Goal: Register for event/course

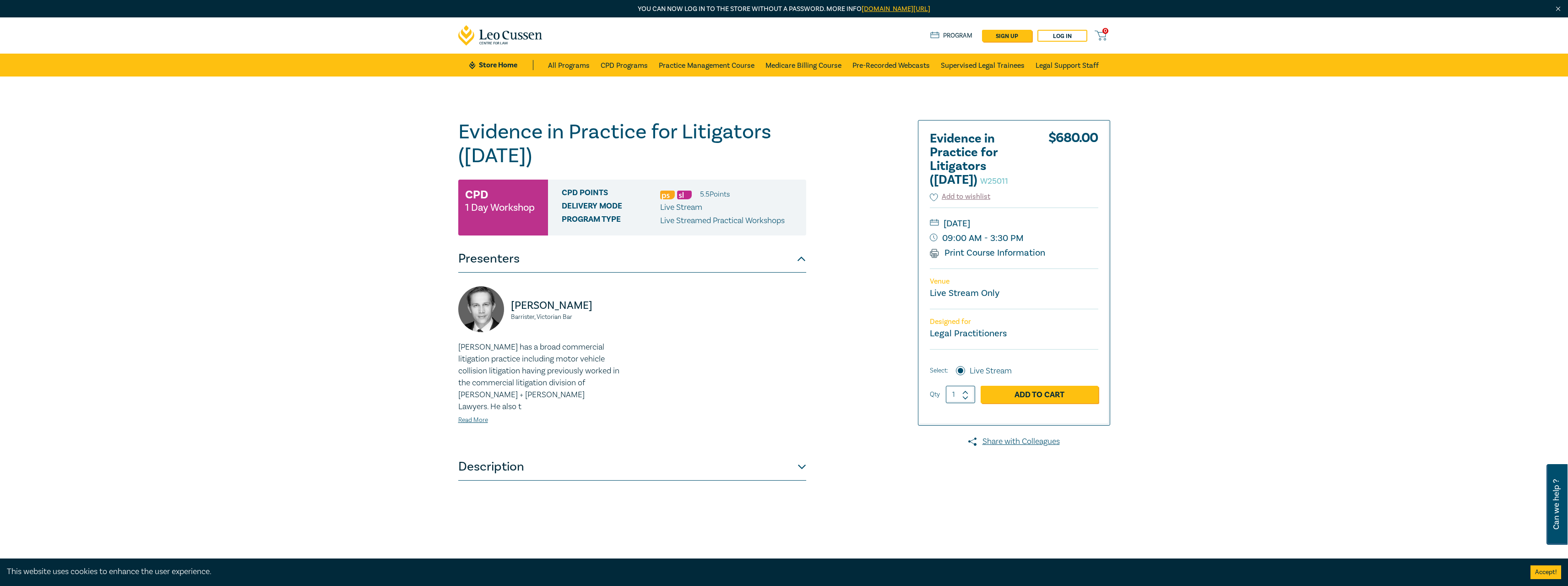
click at [572, 453] on button "Description" at bounding box center [632, 467] width 348 height 27
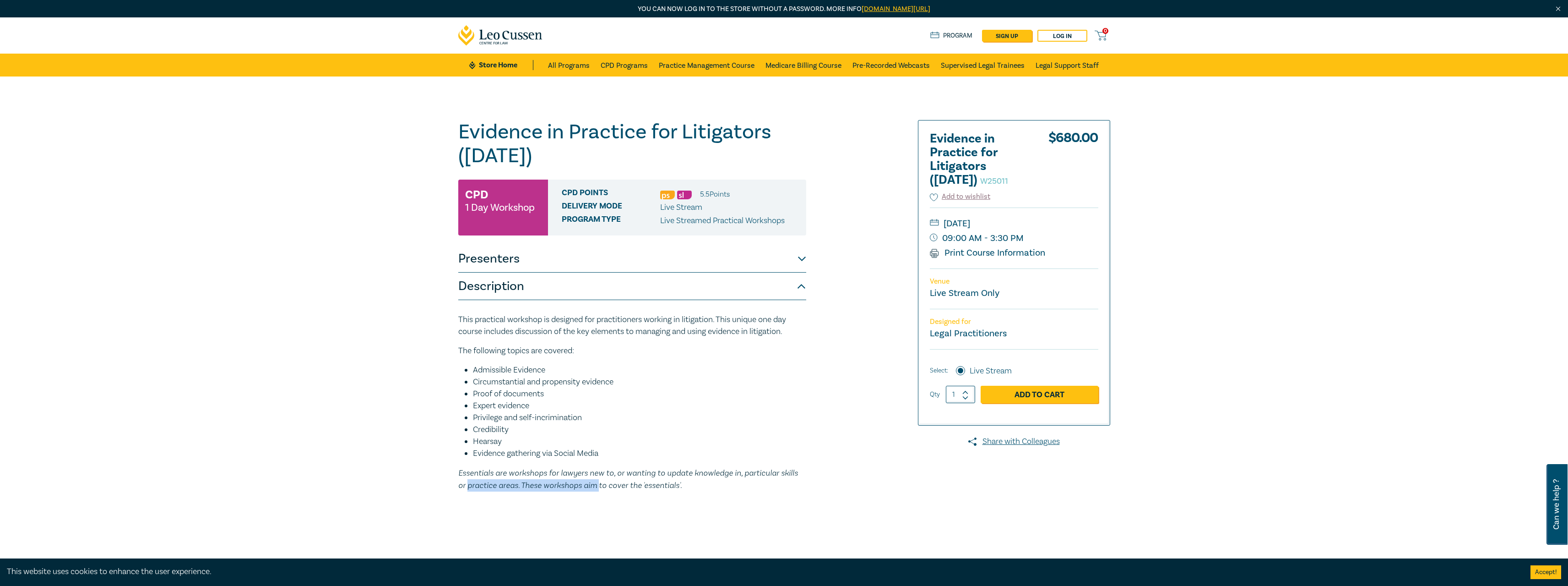
drag, startPoint x: 452, startPoint y: 485, endPoint x: 587, endPoint y: 484, distance: 135.0
click at [587, 485] on div "Evidence in Practice for Litigators ([DATE]) W25011 CPD 1 Day Workshop CPD Poin…" at bounding box center [674, 349] width 442 height 458
click at [587, 484] on em "Essentials are workshops for lawyers new to, or wanting to update knowledge in,…" at bounding box center [628, 479] width 340 height 22
click at [602, 293] on button "Description" at bounding box center [632, 286] width 348 height 27
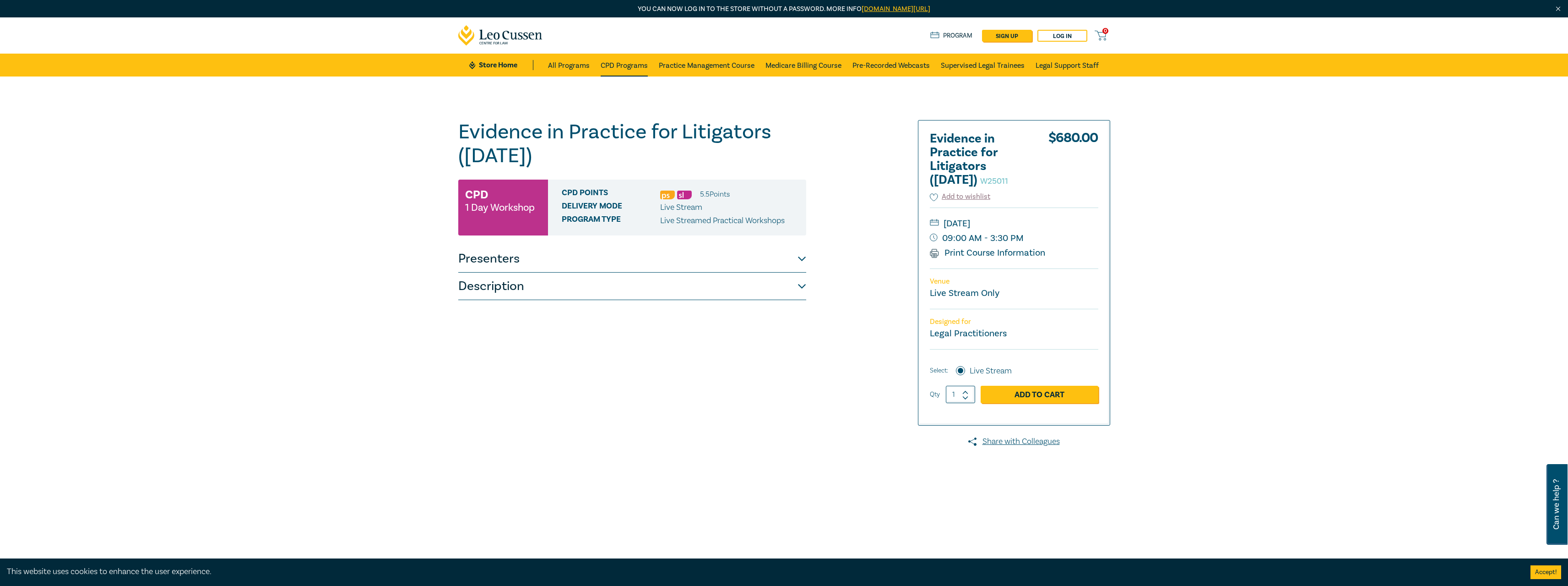
click at [631, 64] on link "CPD Programs" at bounding box center [624, 65] width 47 height 23
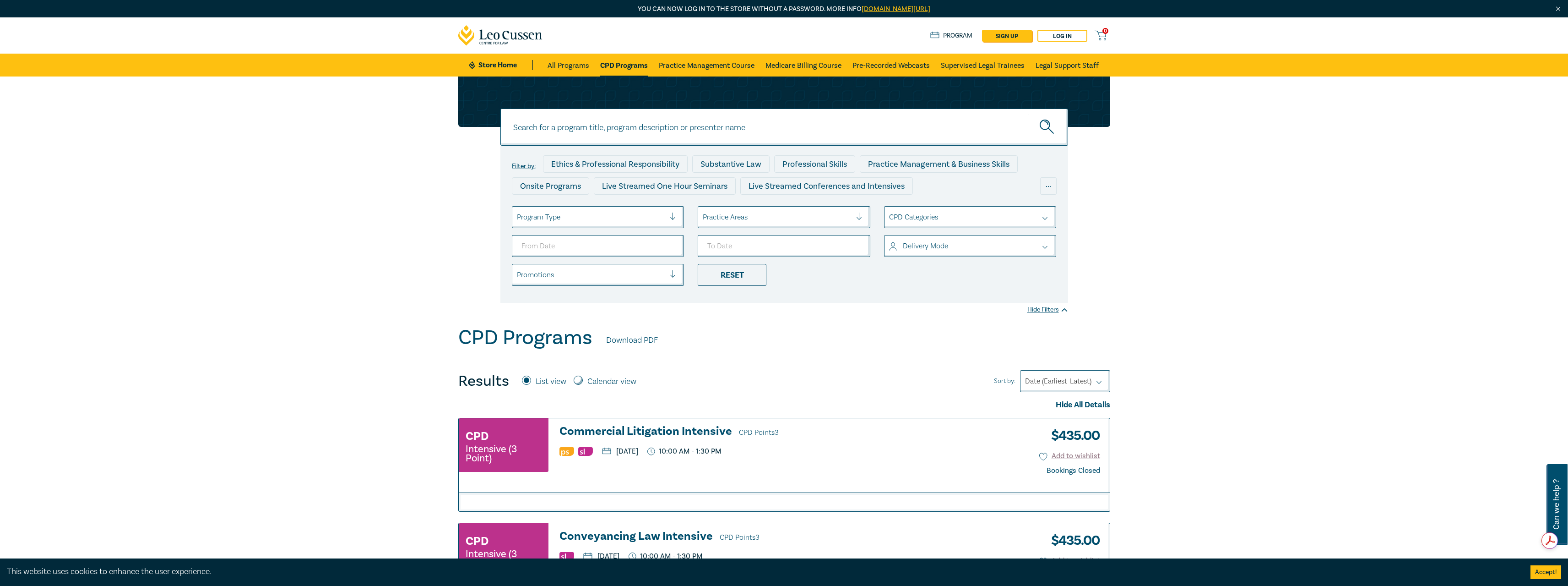
click at [645, 219] on div at bounding box center [591, 217] width 149 height 12
click at [646, 217] on div at bounding box center [591, 217] width 149 height 12
click at [752, 217] on div at bounding box center [777, 217] width 149 height 12
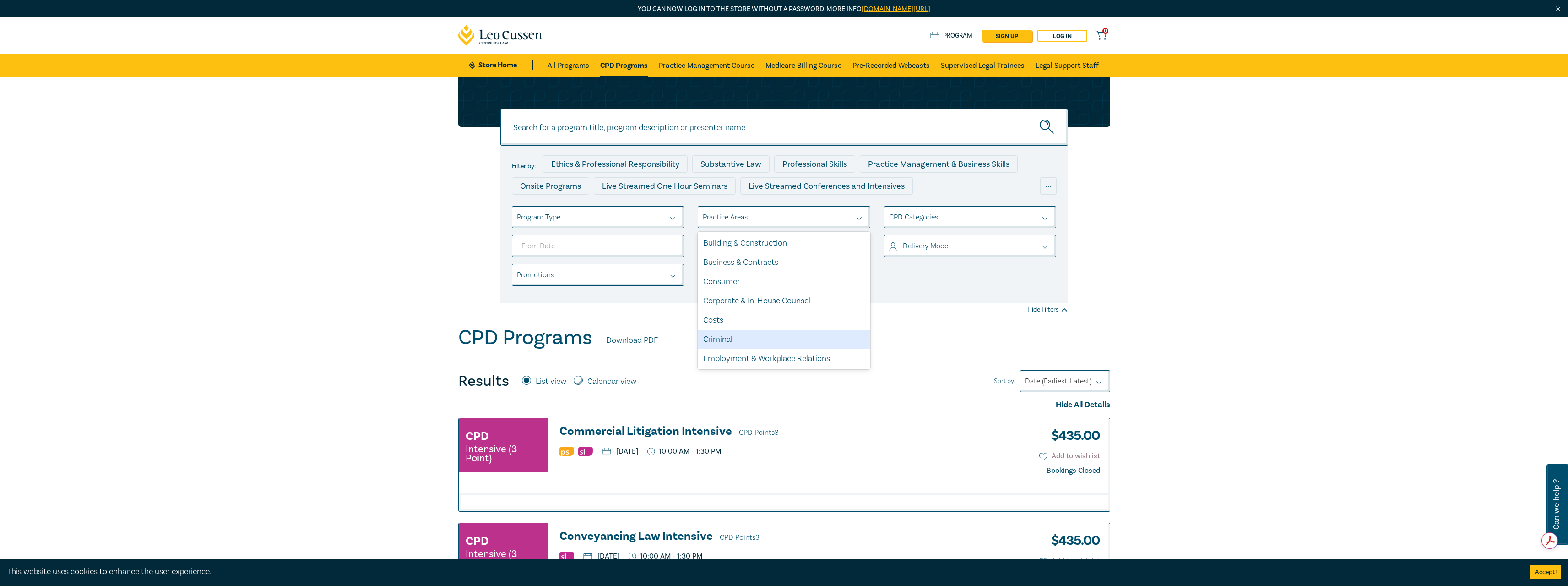
click at [758, 336] on div "Criminal" at bounding box center [784, 340] width 173 height 19
